Goal: Transaction & Acquisition: Purchase product/service

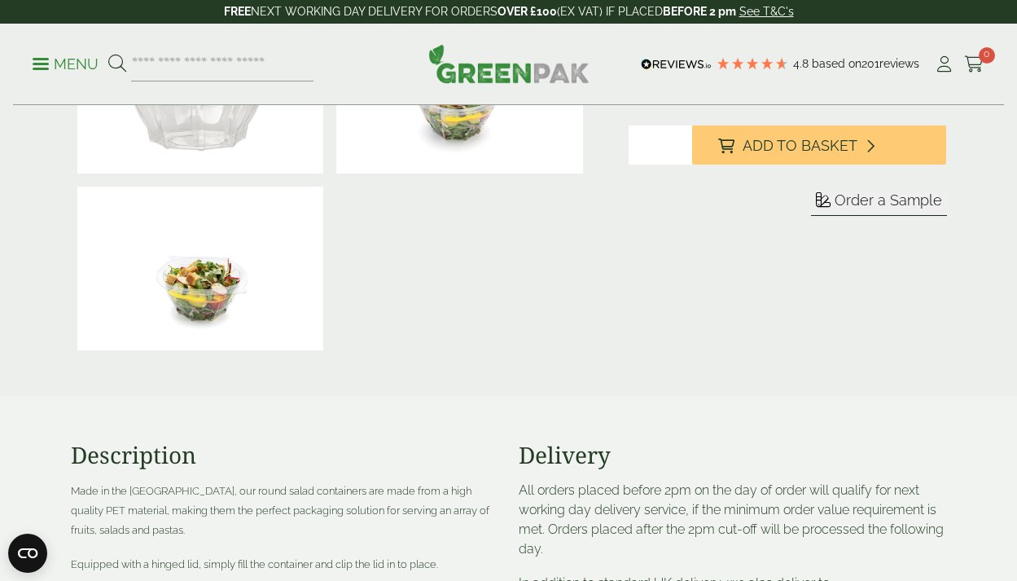
scroll to position [313, 0]
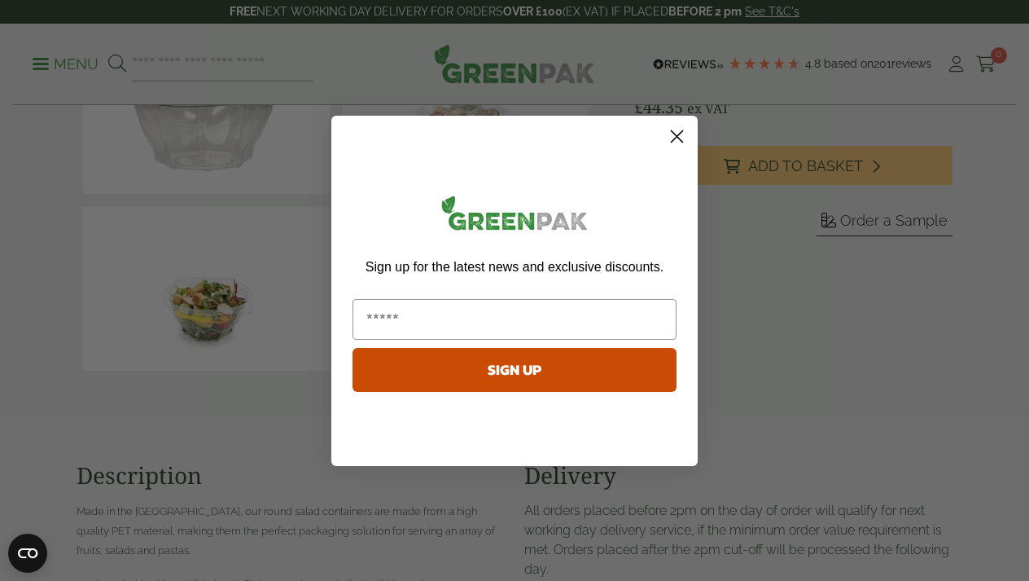
click at [684, 134] on circle "Close dialog" at bounding box center [677, 135] width 27 height 27
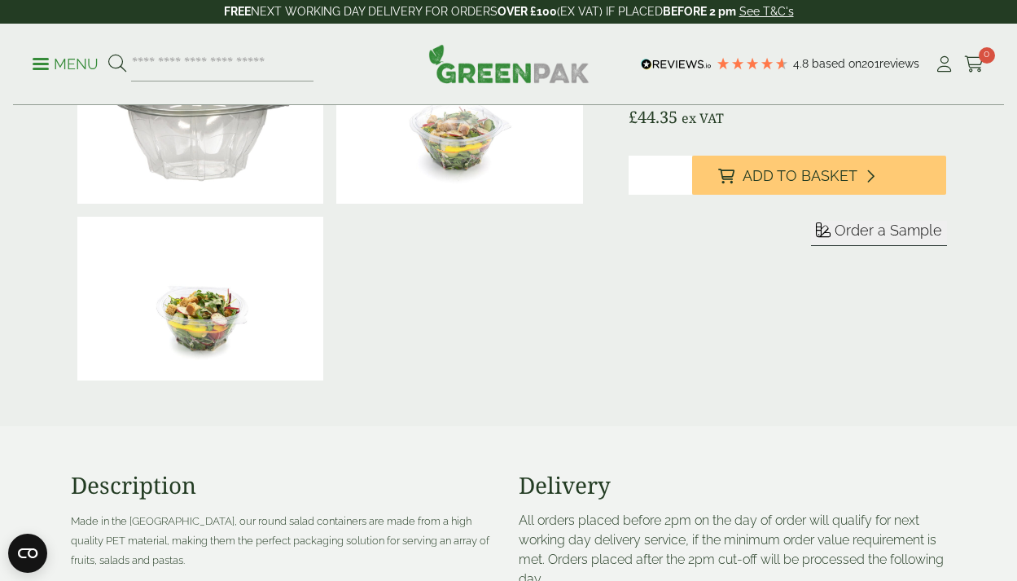
scroll to position [0, 0]
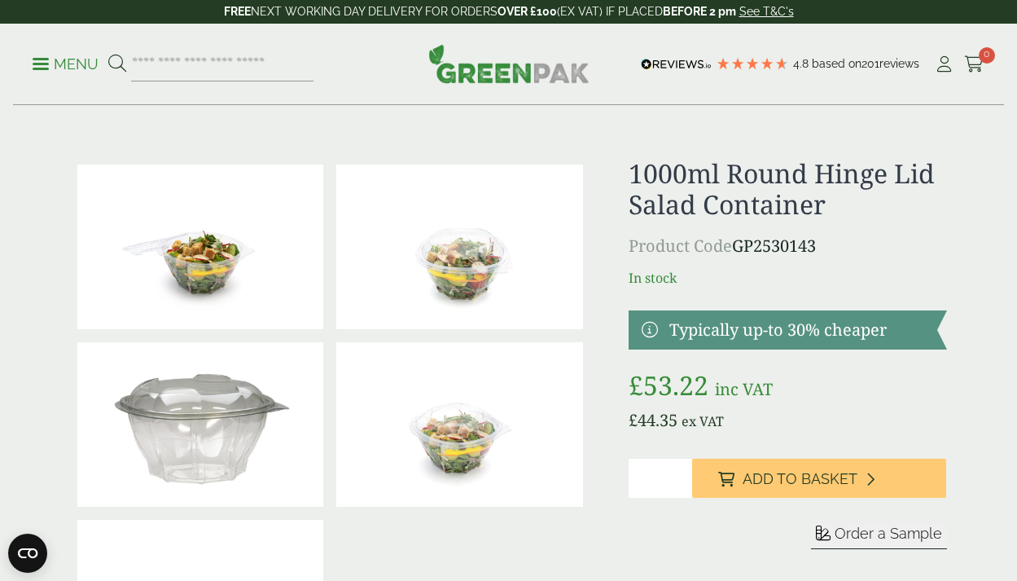
click at [640, 328] on link at bounding box center [788, 329] width 318 height 39
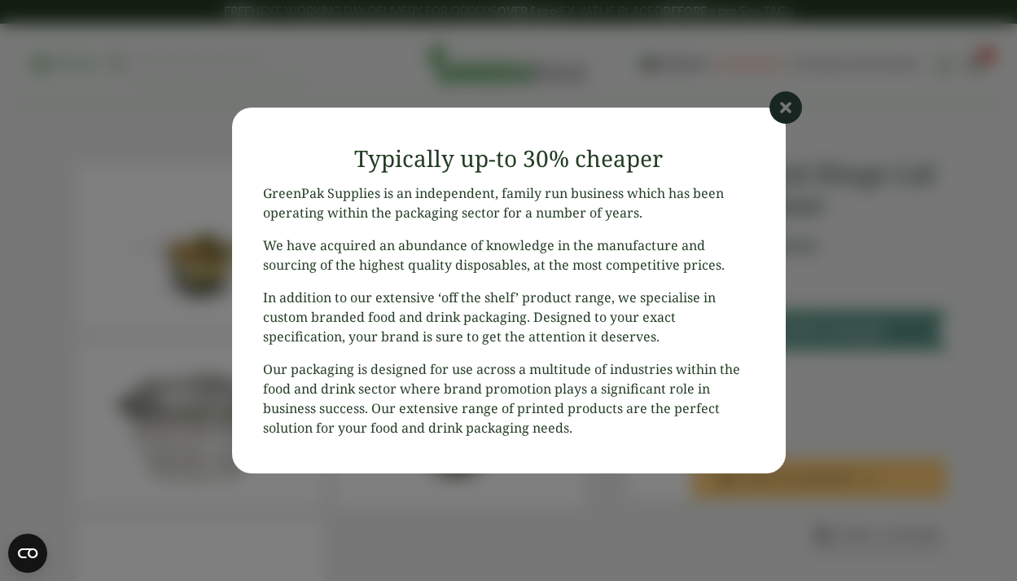
click at [784, 116] on icon at bounding box center [786, 107] width 33 height 33
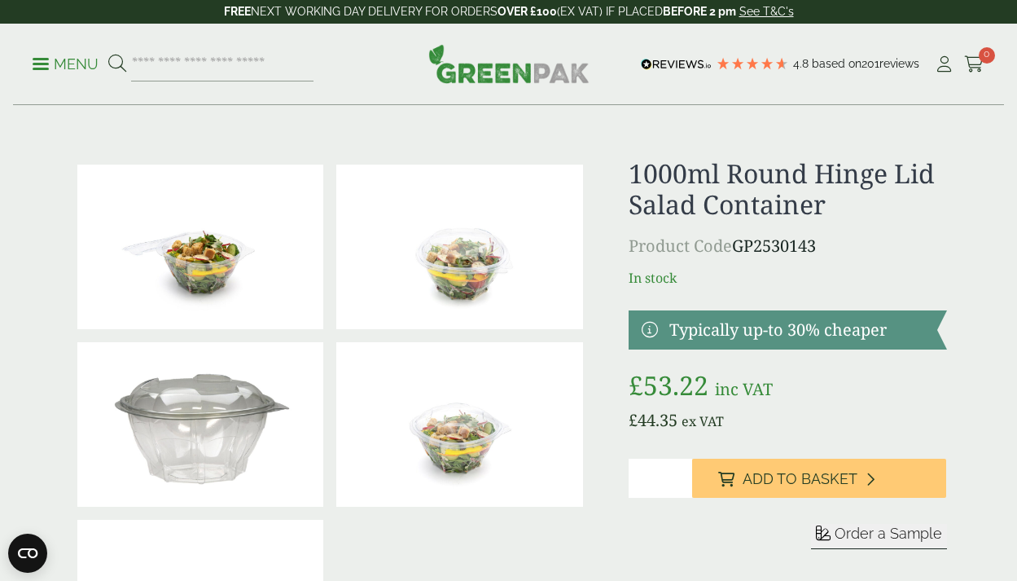
click at [863, 535] on span "Order a Sample" at bounding box center [888, 532] width 107 height 17
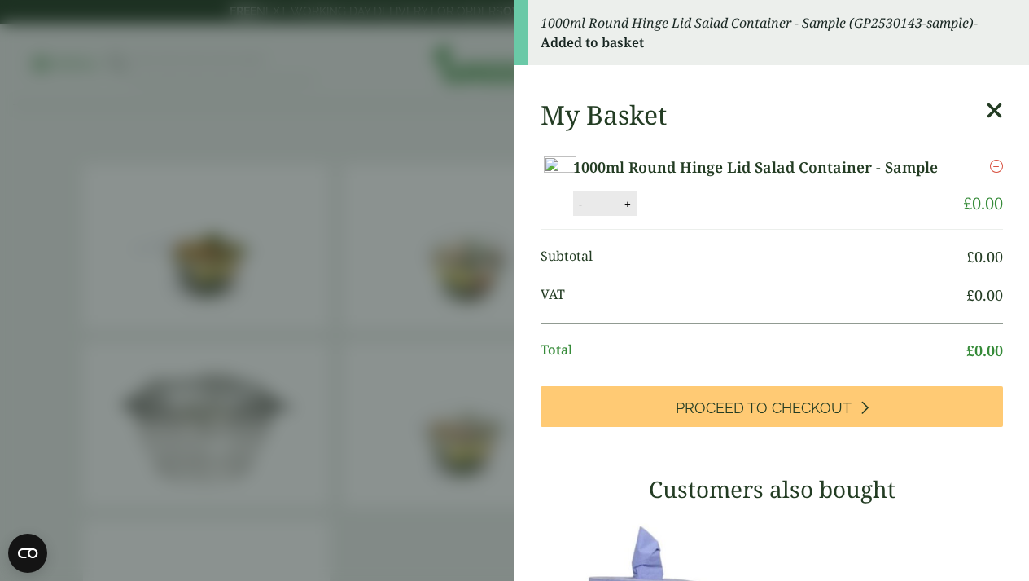
click at [960, 111] on div "My Basket" at bounding box center [772, 114] width 463 height 31
click at [986, 106] on icon at bounding box center [994, 110] width 17 height 23
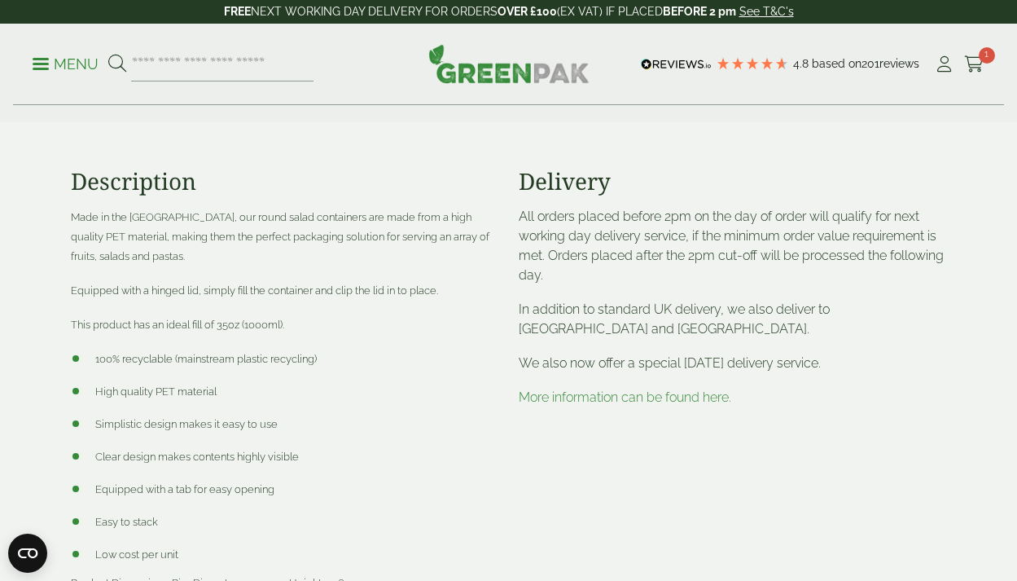
scroll to position [674, 0]
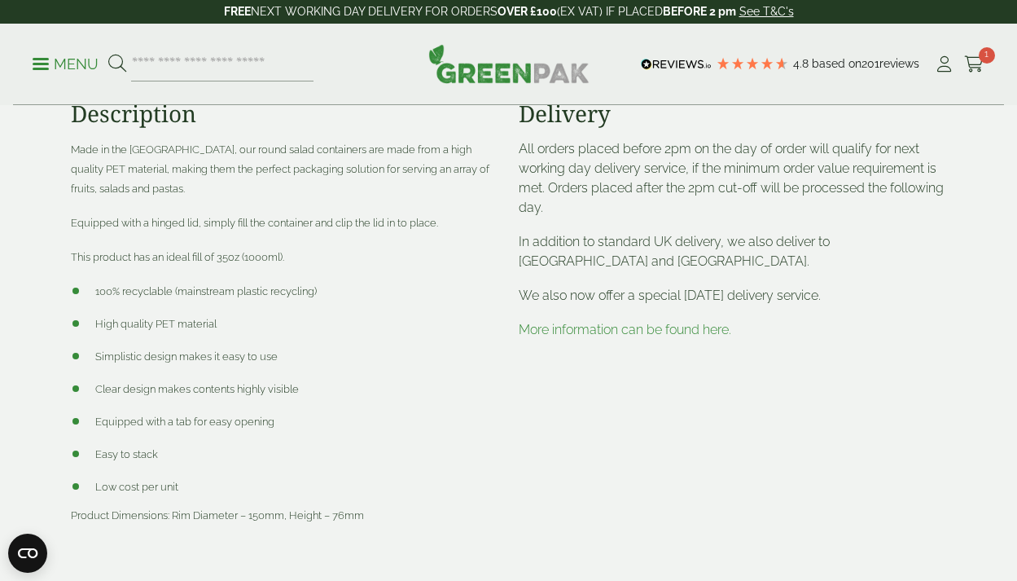
click at [706, 397] on div "Delivery All orders placed before 2pm on the day of order will qualify for next…" at bounding box center [733, 325] width 448 height 450
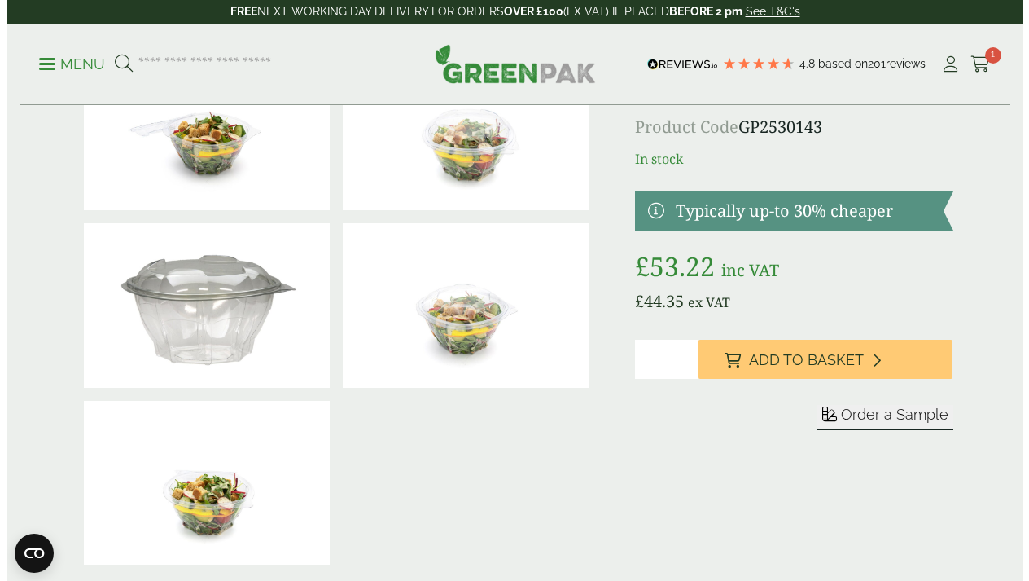
scroll to position [244, 0]
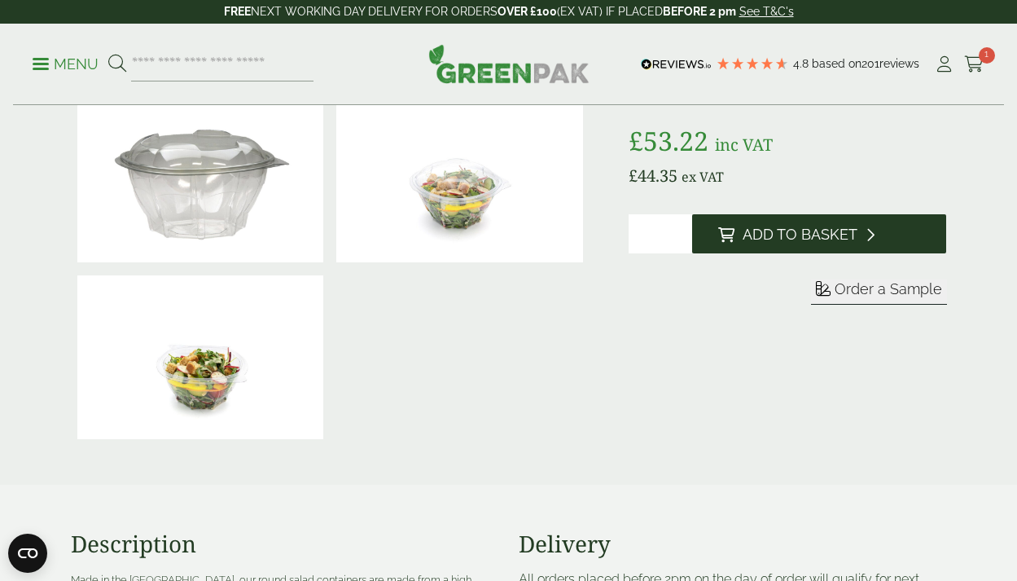
click at [751, 232] on span "Add to Basket" at bounding box center [800, 235] width 115 height 18
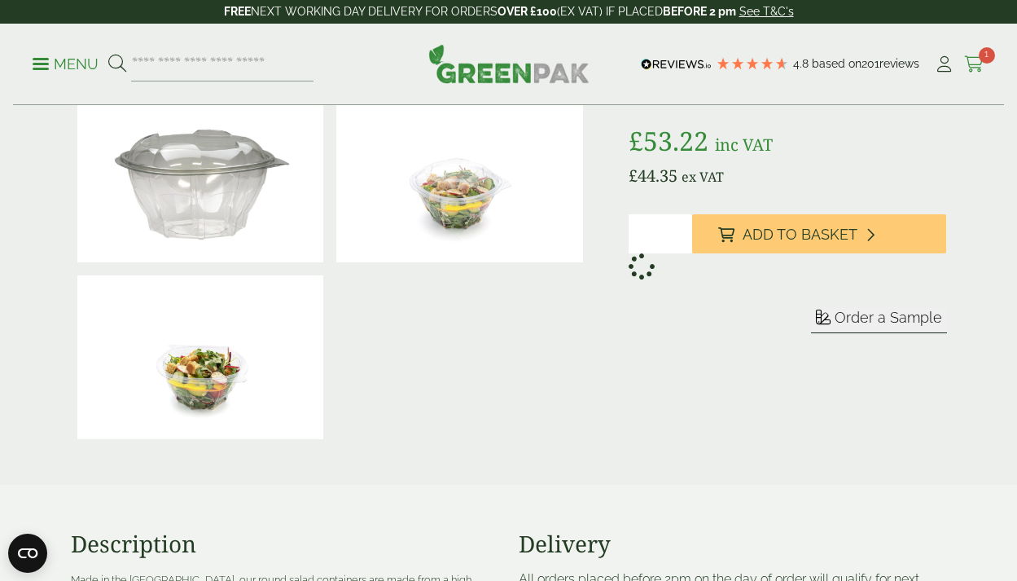
click at [976, 70] on icon at bounding box center [974, 64] width 20 height 16
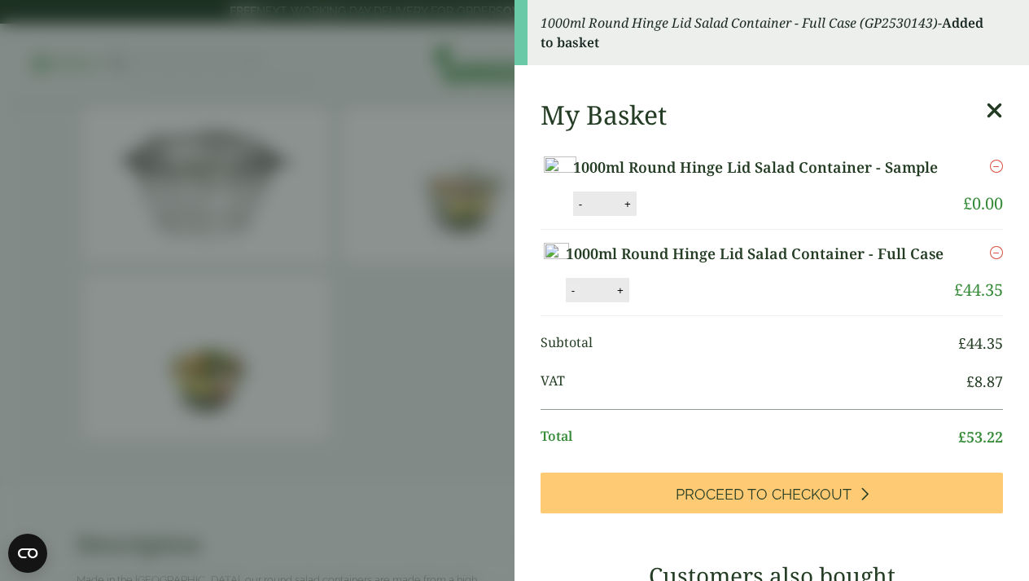
click at [580, 297] on button "-" at bounding box center [573, 290] width 13 height 14
click at [714, 303] on button "Update" at bounding box center [673, 291] width 81 height 24
type input "*"
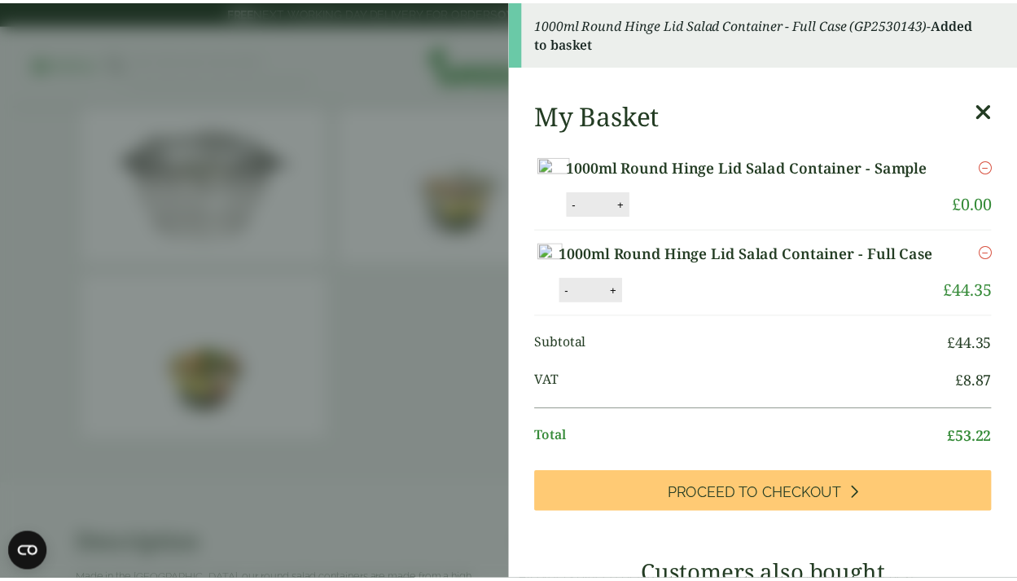
scroll to position [125, 0]
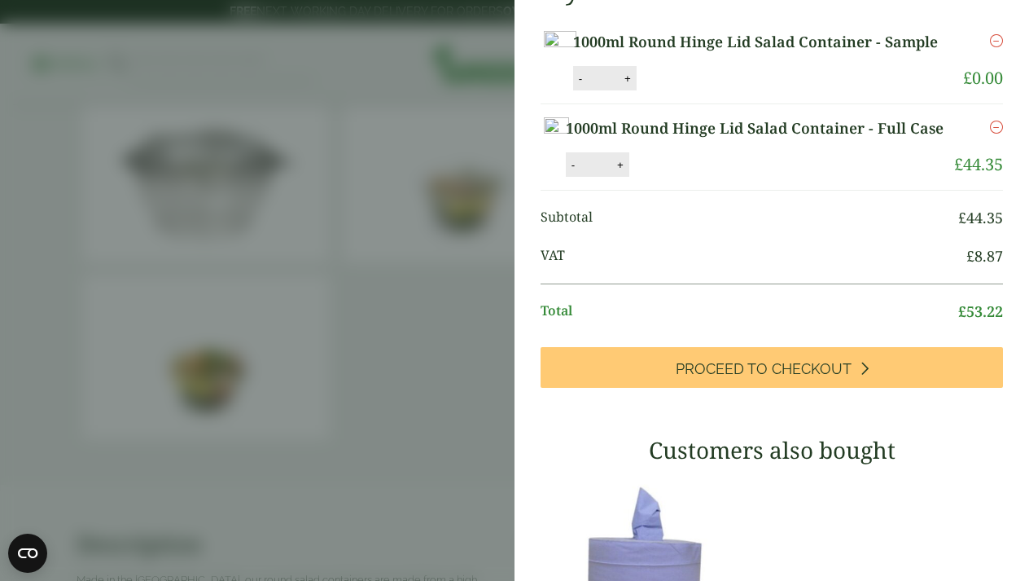
click at [321, 118] on aside "1000ml Round Hinge Lid Salad Container - Full Case (GP2530143) - Added to baske…" at bounding box center [514, 290] width 1029 height 581
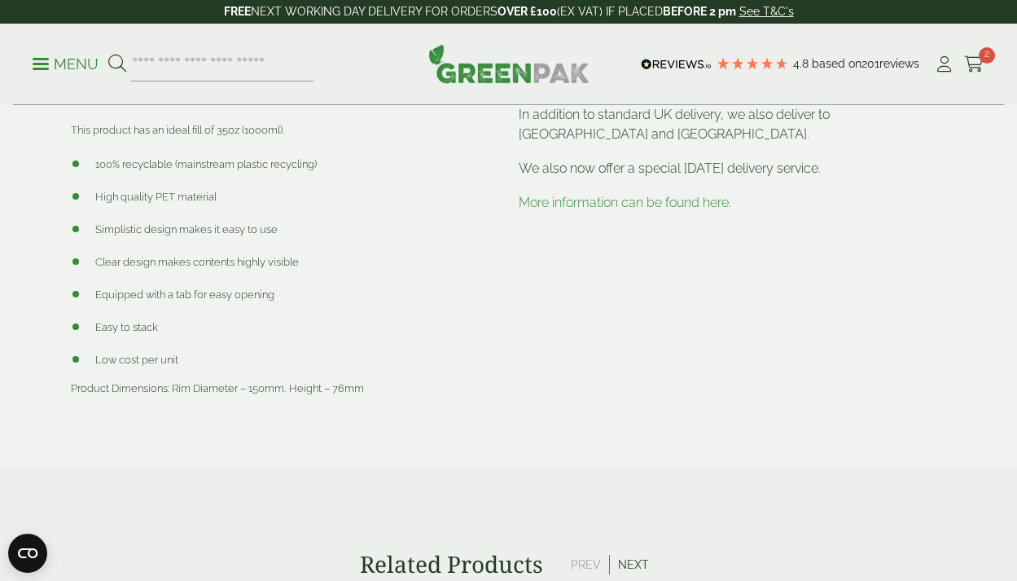
scroll to position [811, 0]
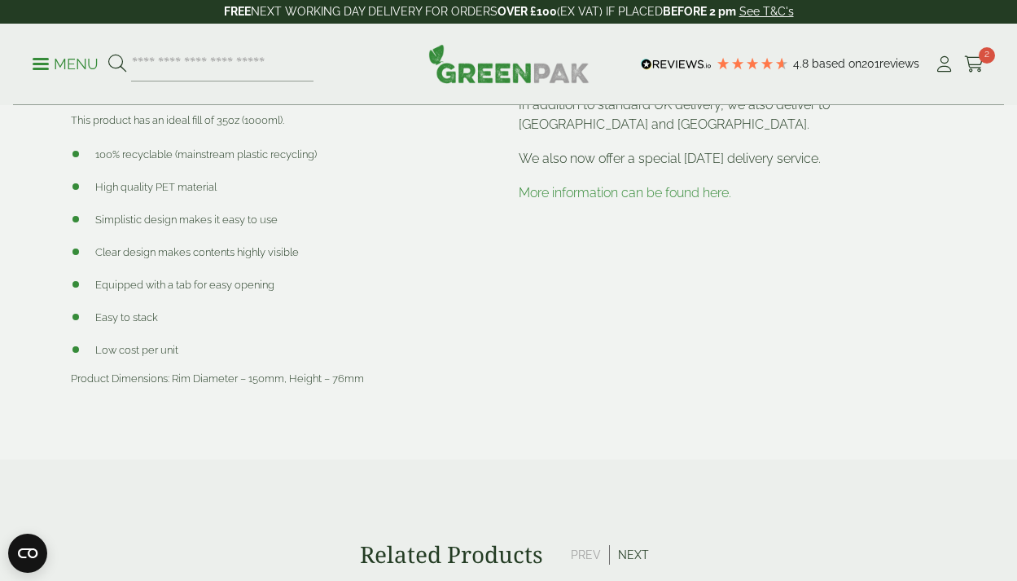
click at [637, 189] on link "More information can be found here." at bounding box center [625, 192] width 213 height 15
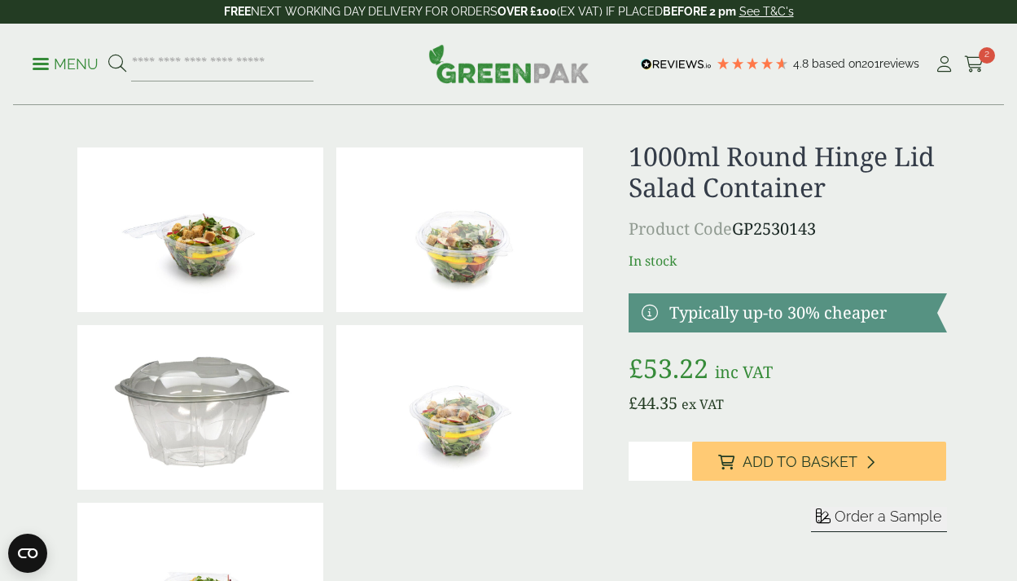
scroll to position [0, 0]
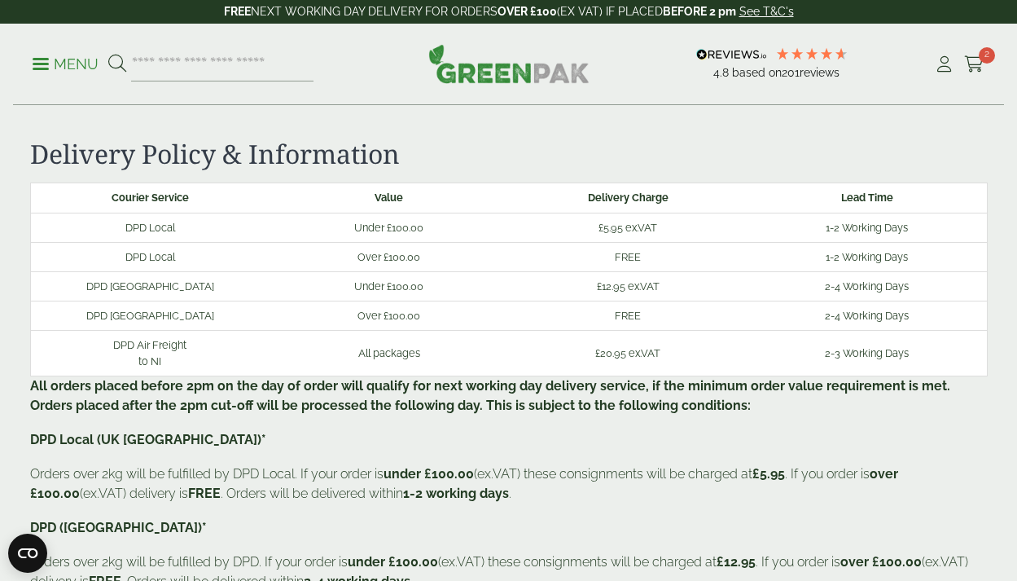
scroll to position [302, 0]
